Goal: Task Accomplishment & Management: Manage account settings

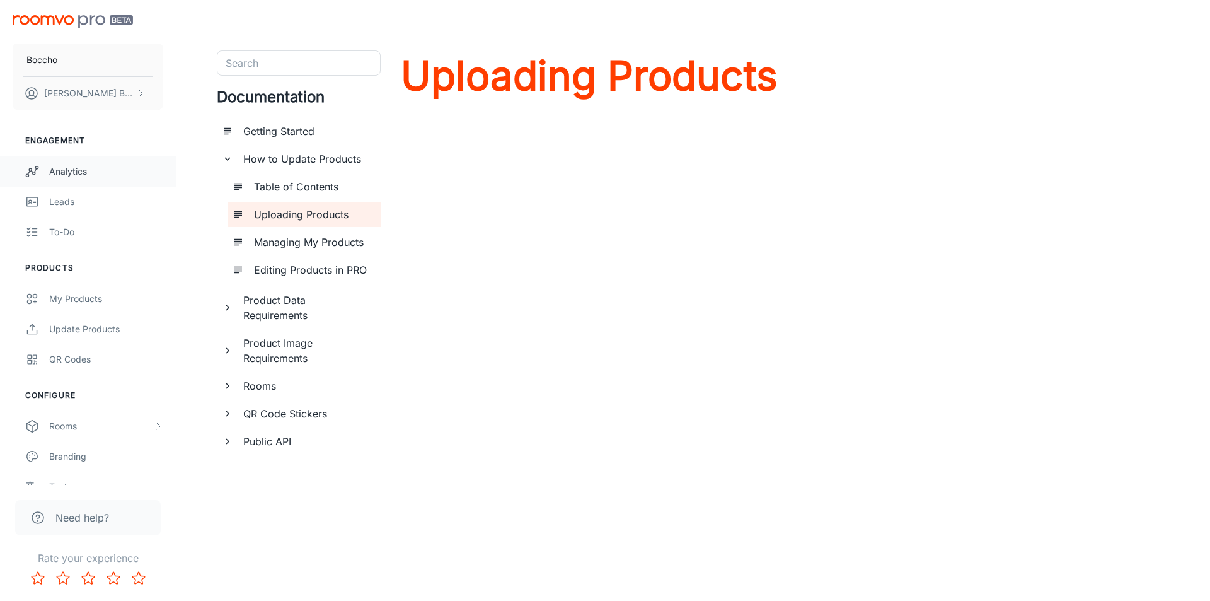
click at [80, 161] on link "Analytics" at bounding box center [88, 171] width 176 height 30
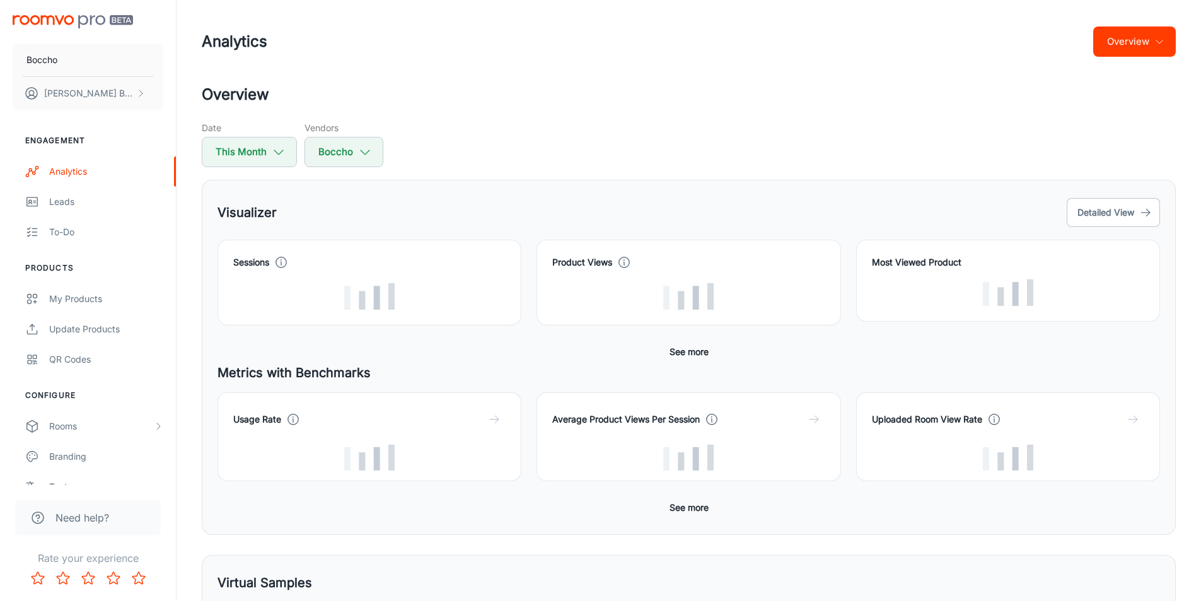
scroll to position [63, 0]
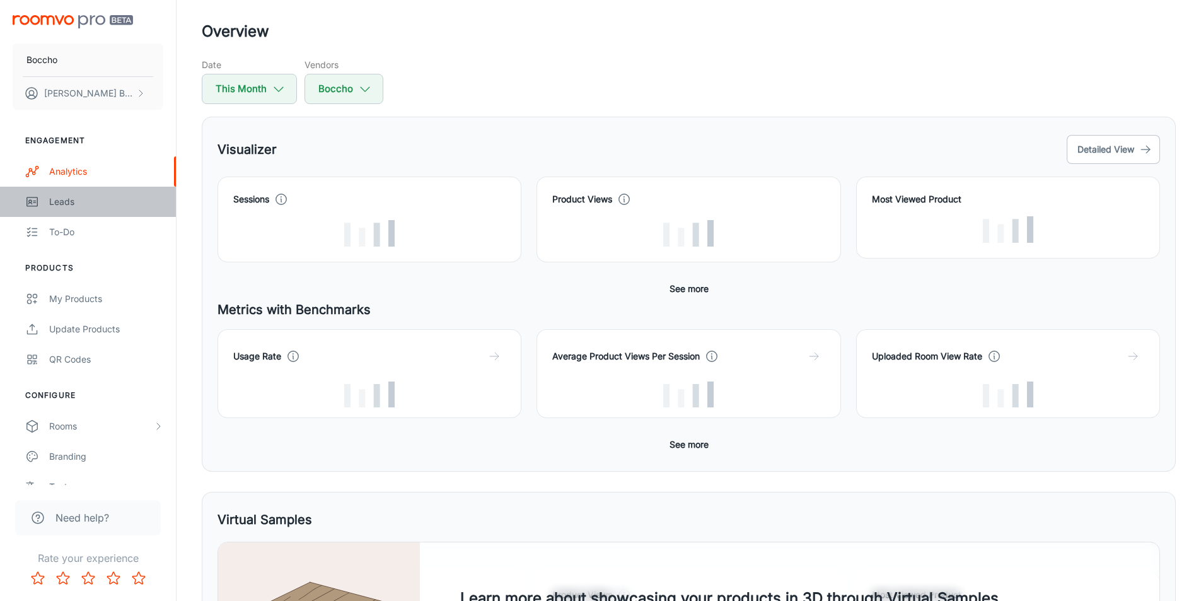
click at [84, 202] on div "Leads" at bounding box center [106, 202] width 114 height 14
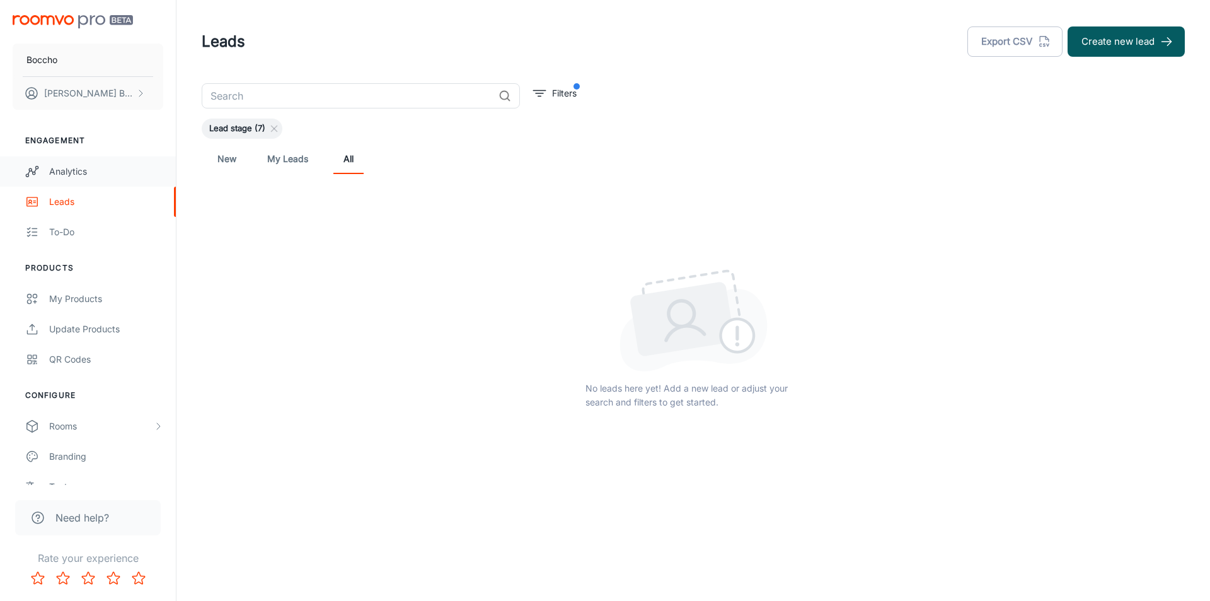
click at [93, 179] on link "Analytics" at bounding box center [88, 171] width 176 height 30
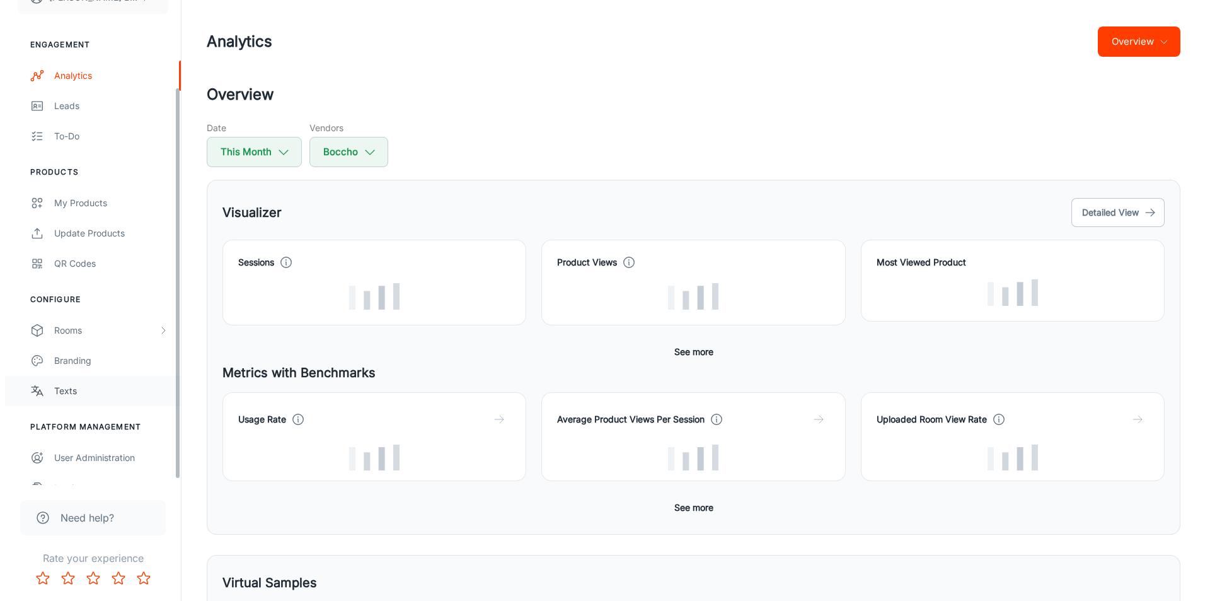
scroll to position [114, 0]
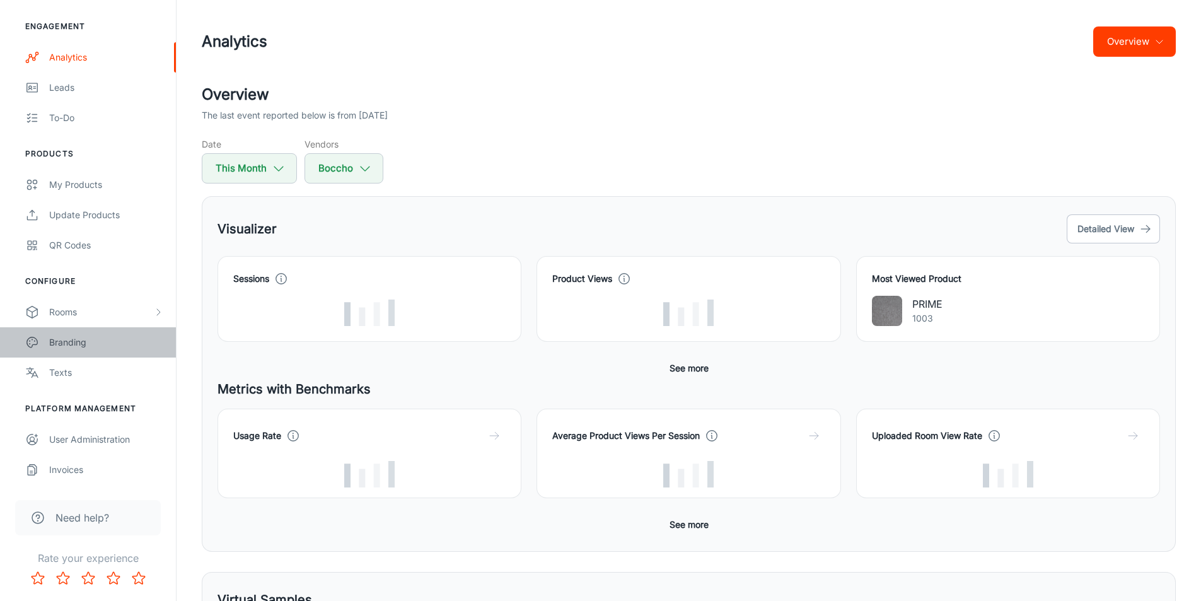
click at [94, 340] on div "Branding" at bounding box center [106, 342] width 114 height 14
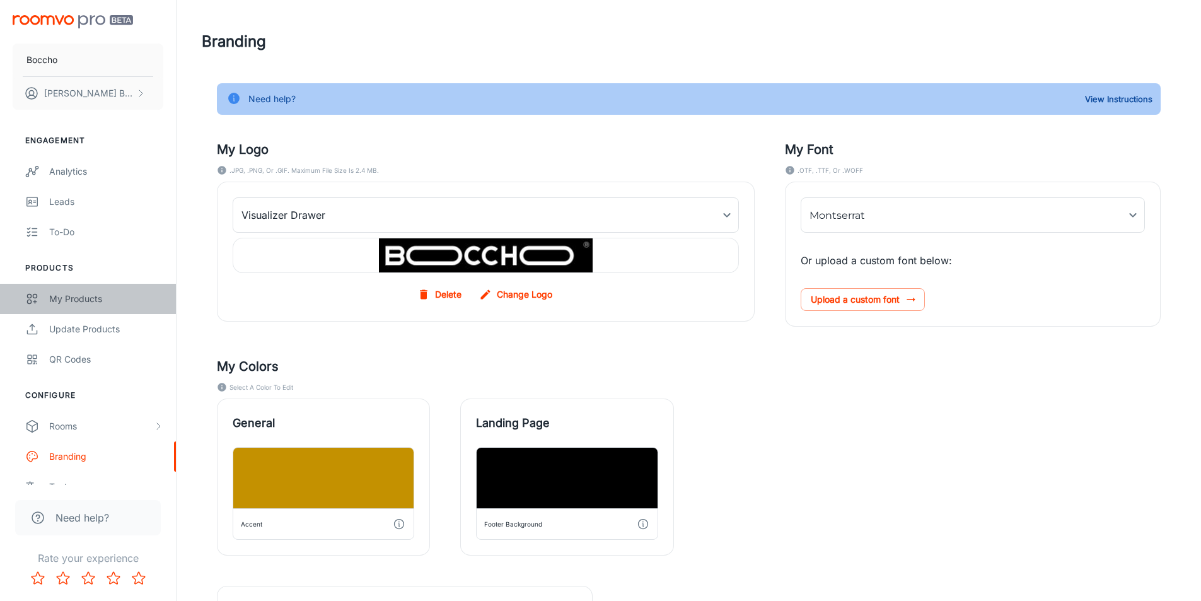
click at [122, 301] on div "My Products" at bounding box center [106, 299] width 114 height 14
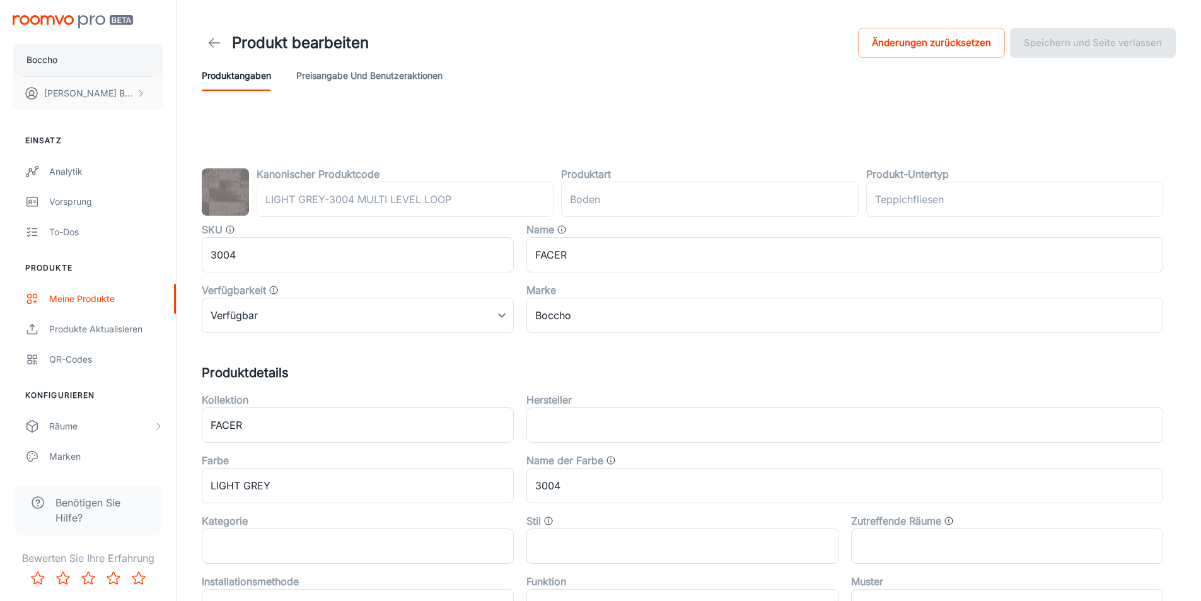
click at [66, 64] on button "Boccho" at bounding box center [88, 59] width 151 height 33
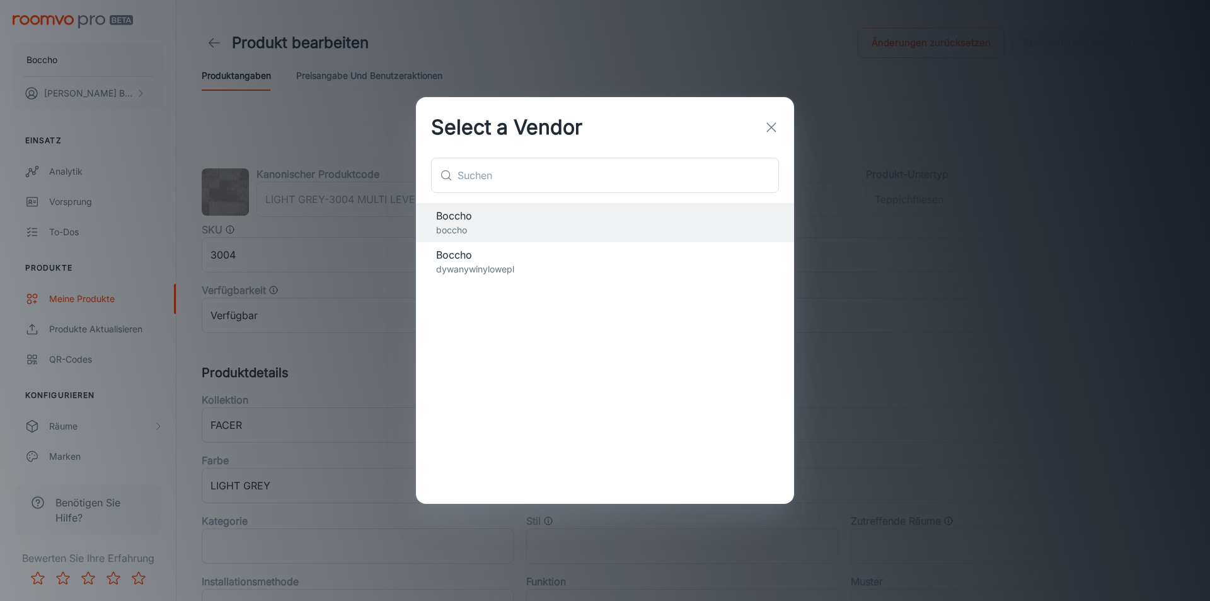
click at [778, 124] on icon "button" at bounding box center [771, 127] width 15 height 15
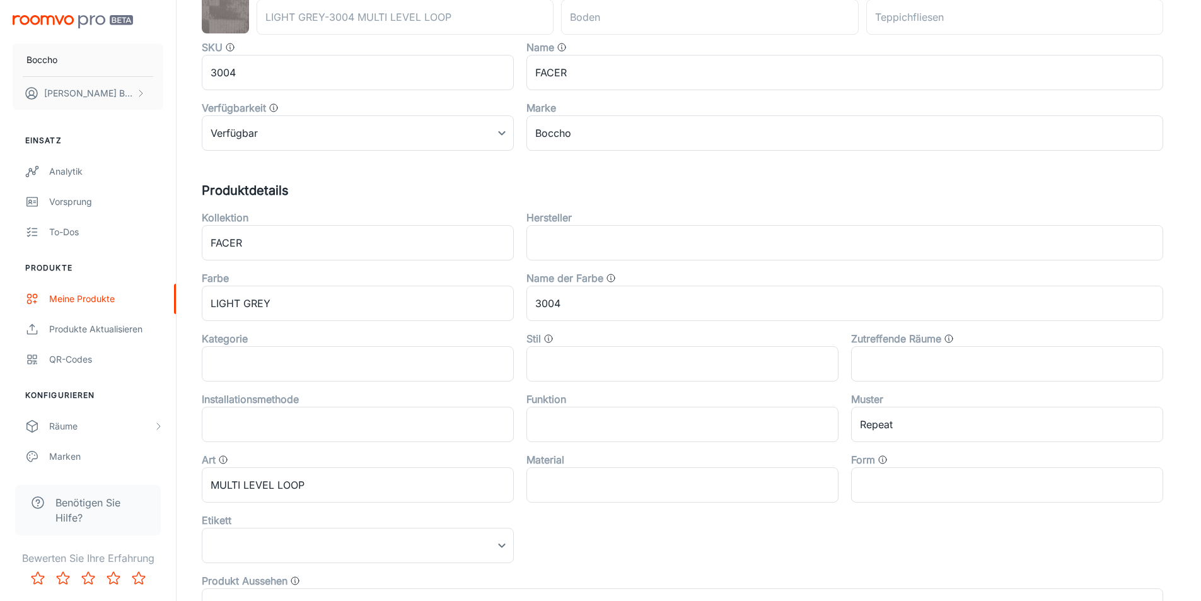
scroll to position [189, 0]
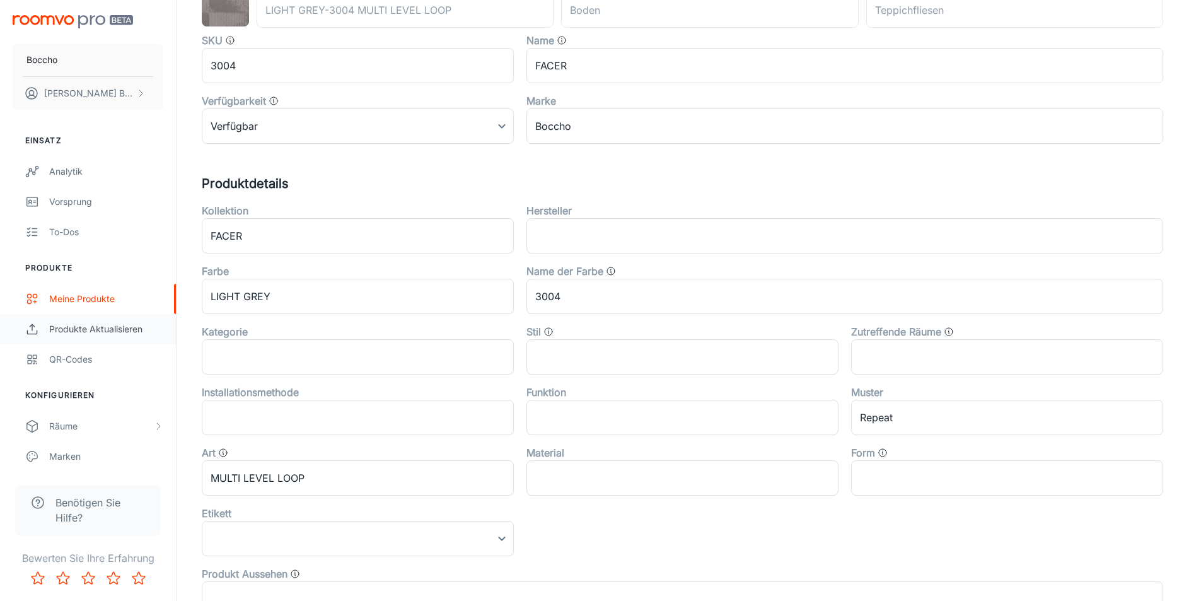
click at [92, 330] on div "Produkte aktualisieren" at bounding box center [106, 329] width 114 height 14
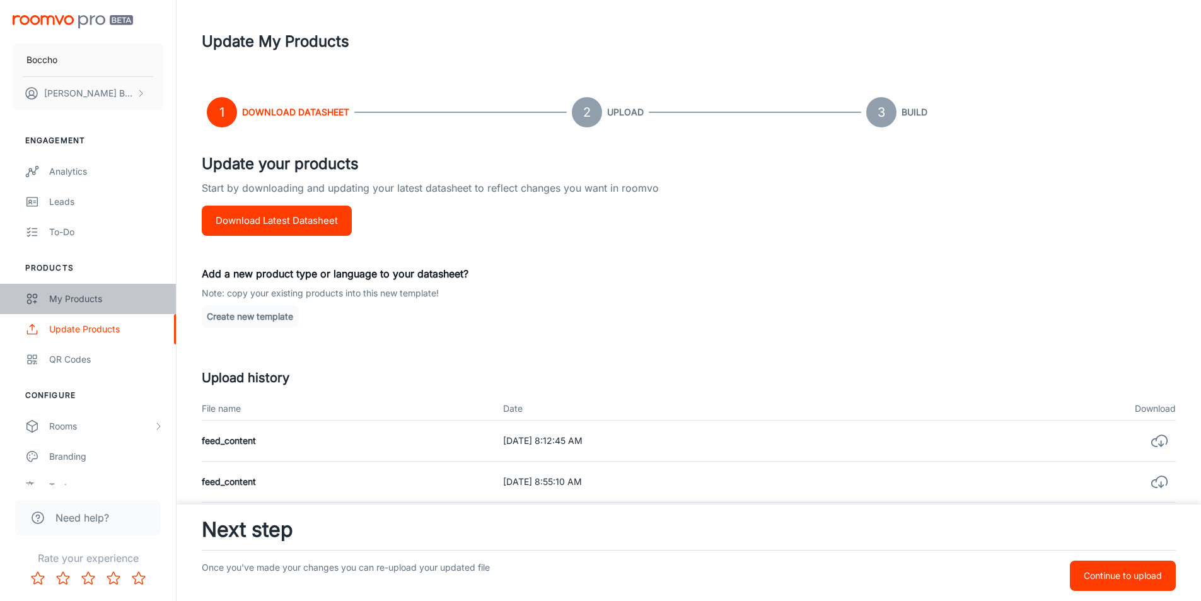
click at [93, 301] on div "My Products" at bounding box center [106, 299] width 114 height 14
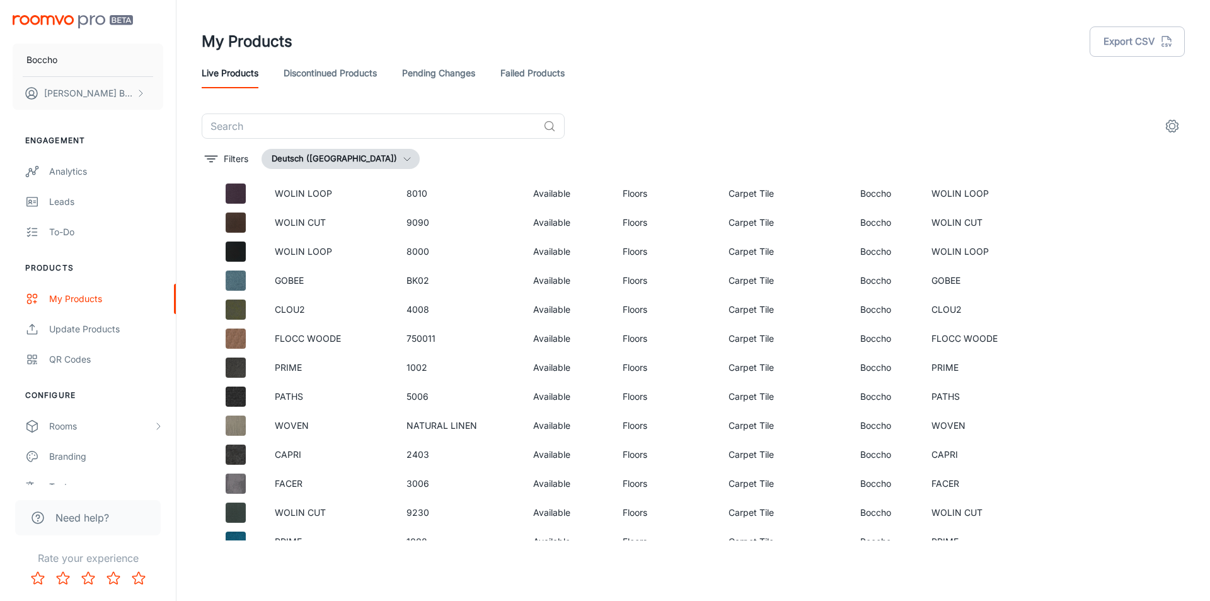
scroll to position [2457, 0]
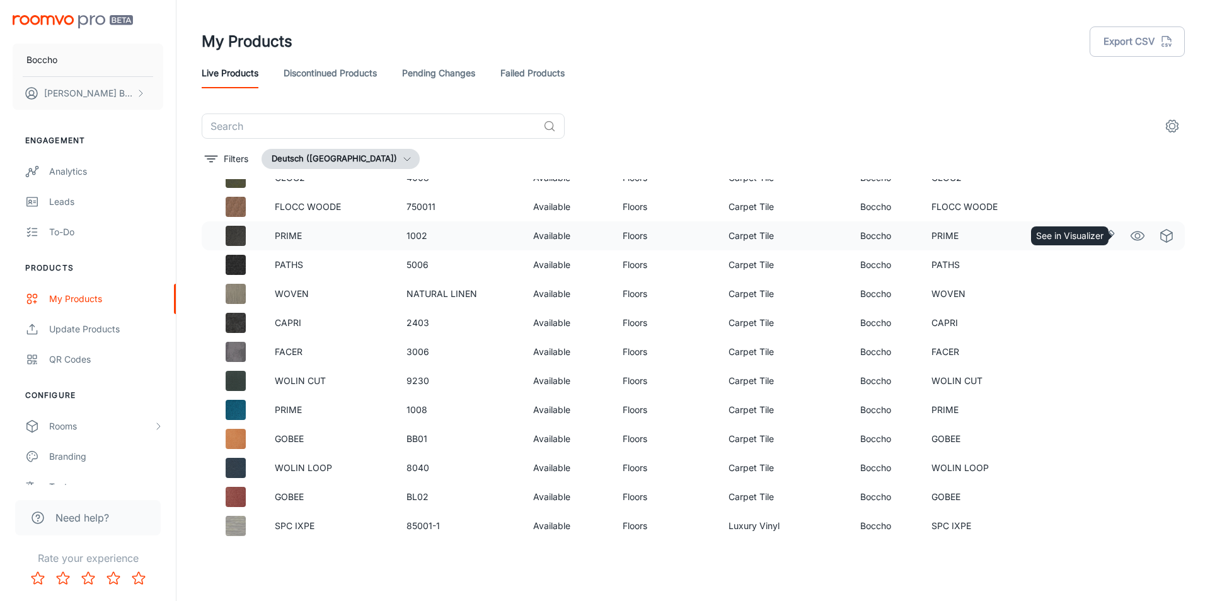
click at [1132, 234] on icon "See in Visualizer" at bounding box center [1137, 235] width 15 height 15
